Goal: Register for event/course

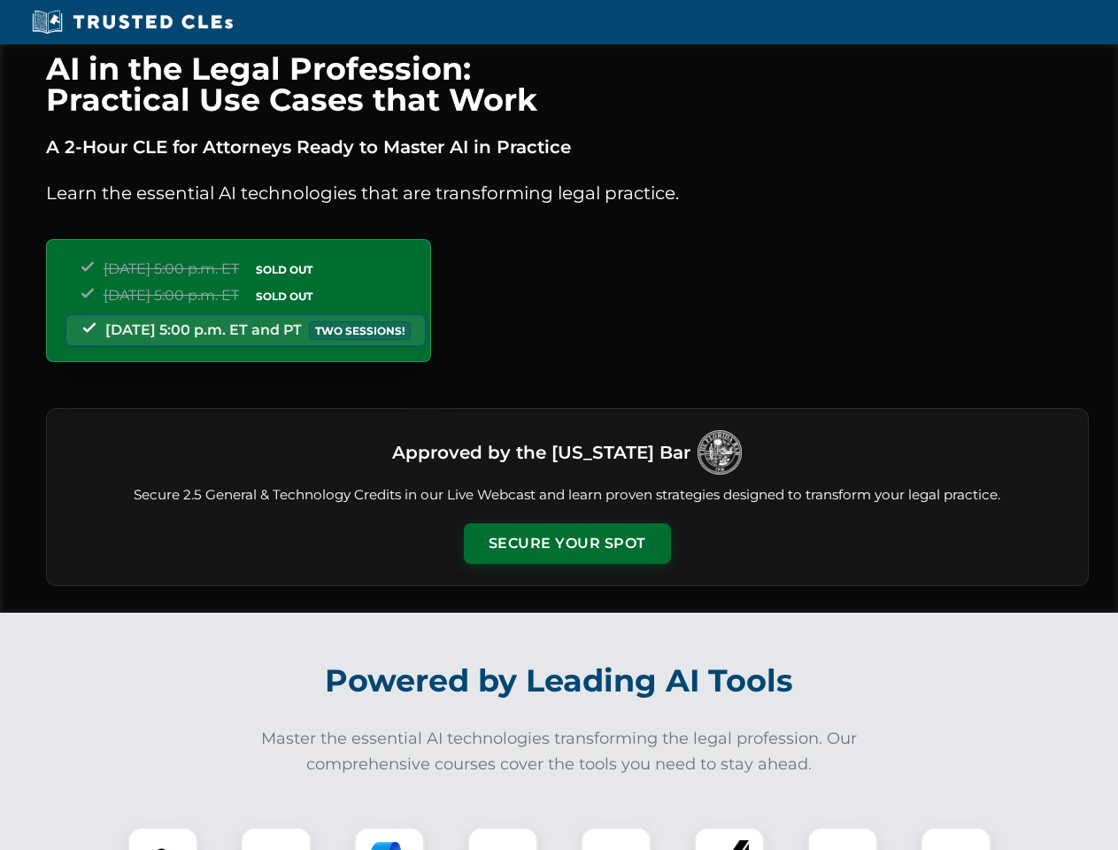
click at [567, 544] on button "Secure Your Spot" at bounding box center [567, 543] width 207 height 41
click at [163, 838] on img at bounding box center [162, 862] width 51 height 51
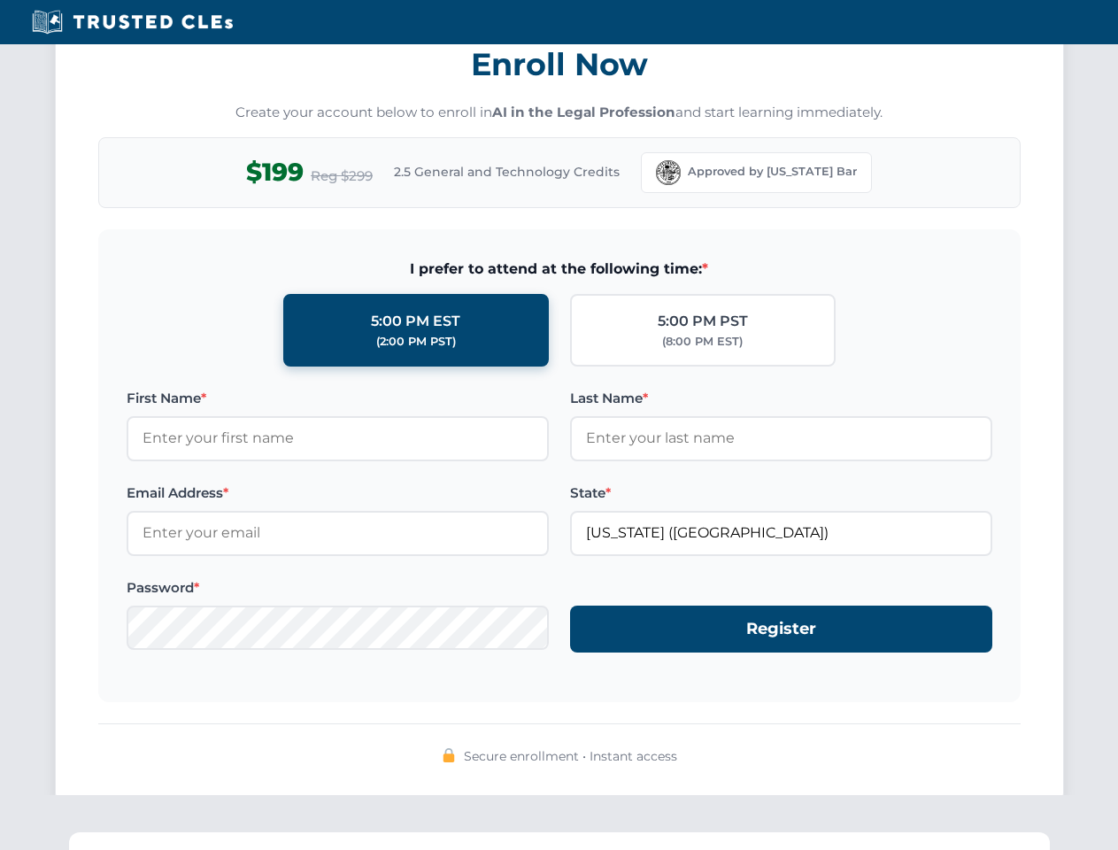
scroll to position [1738, 0]
